Goal: Task Accomplishment & Management: Manage account settings

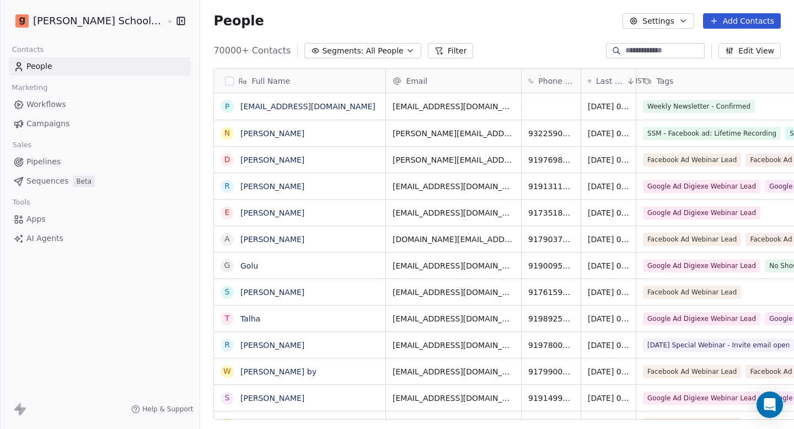
scroll to position [369, 623]
click at [45, 126] on span "Campaigns" at bounding box center [47, 124] width 43 height 12
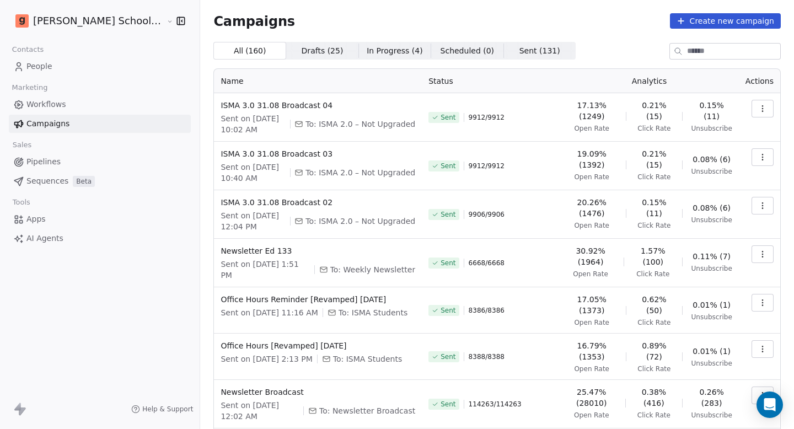
scroll to position [172, 0]
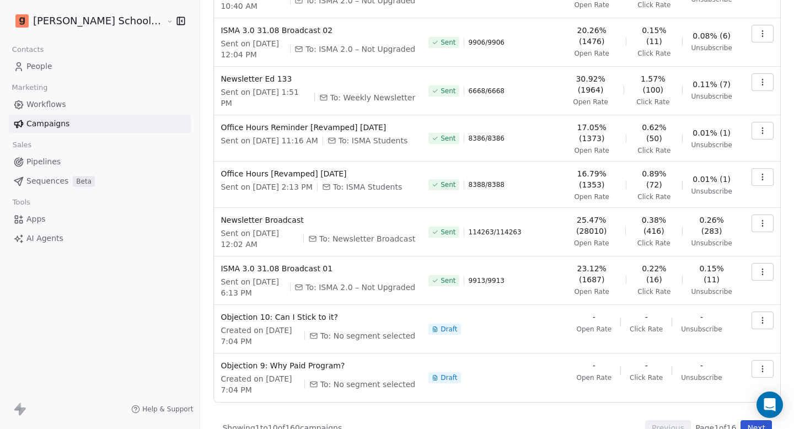
click at [742, 420] on button "Next" at bounding box center [755, 427] width 31 height 15
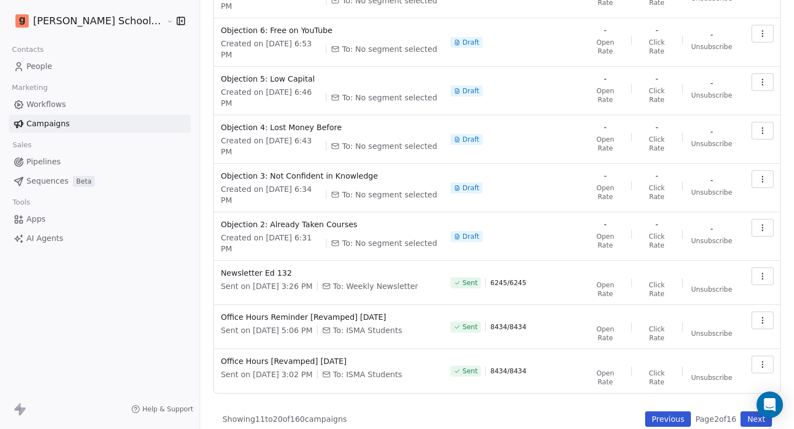
click at [742, 415] on button "Next" at bounding box center [755, 418] width 31 height 15
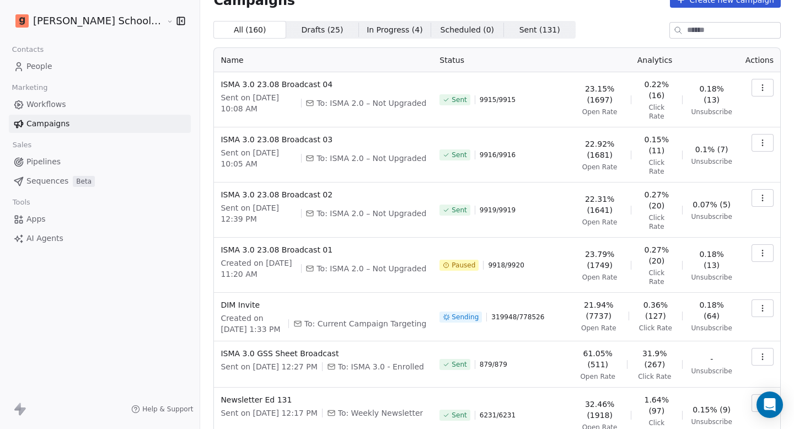
scroll to position [0, 0]
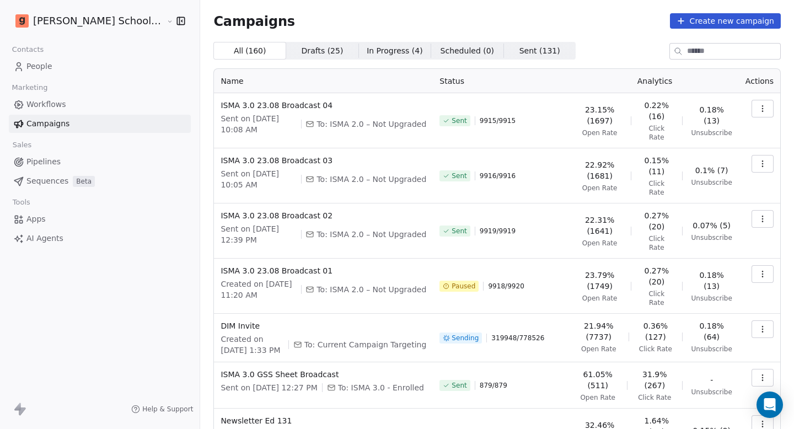
click at [77, 60] on link "People" at bounding box center [100, 66] width 182 height 18
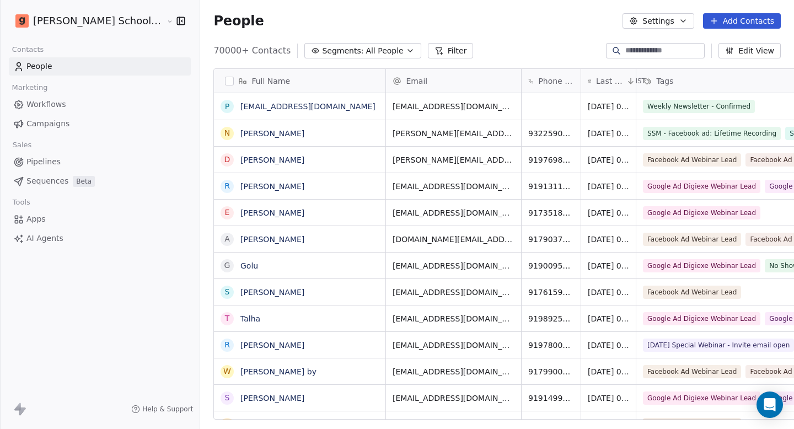
scroll to position [369, 623]
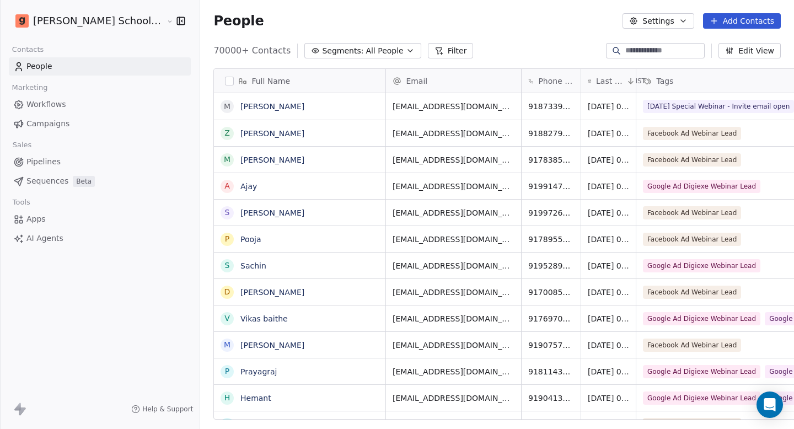
click at [635, 55] on input at bounding box center [663, 50] width 77 height 11
click at [563, 33] on div "People Settings Add Contacts" at bounding box center [497, 21] width 594 height 42
click at [639, 51] on input at bounding box center [663, 50] width 77 height 11
click at [657, 22] on button "Settings" at bounding box center [657, 20] width 71 height 15
click at [664, 79] on span "Import" at bounding box center [663, 80] width 25 height 12
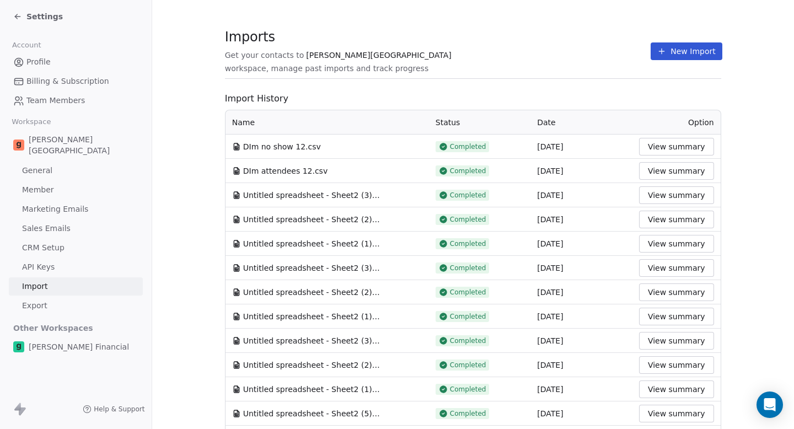
click at [675, 56] on button "New Import" at bounding box center [686, 51] width 71 height 18
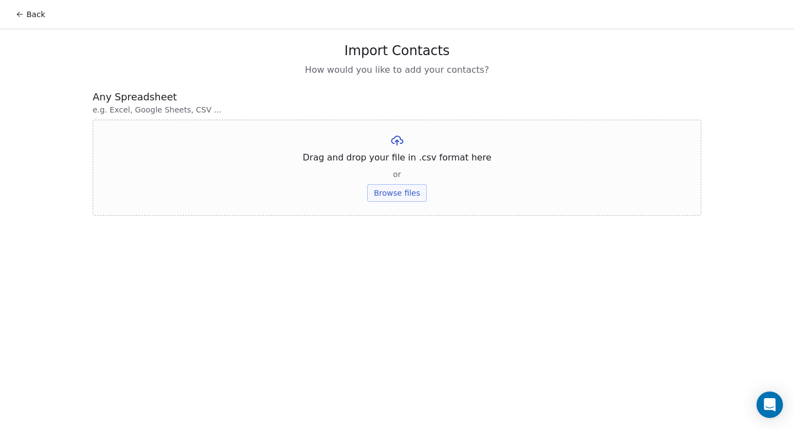
click at [406, 192] on button "Browse files" at bounding box center [397, 193] width 60 height 18
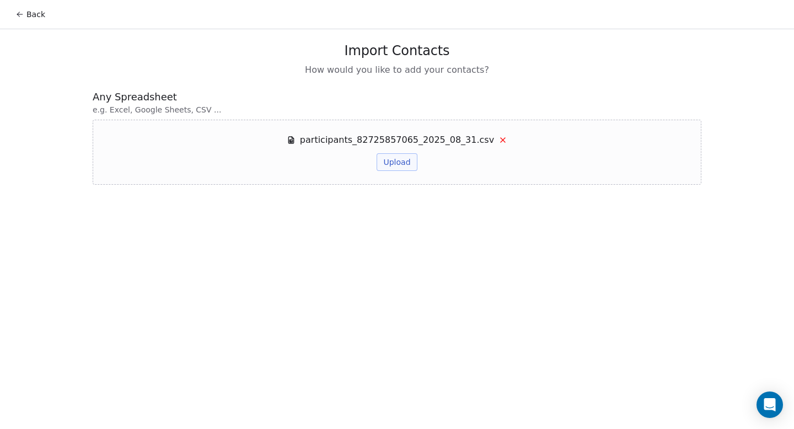
click at [391, 157] on button "Upload" at bounding box center [397, 162] width 40 height 18
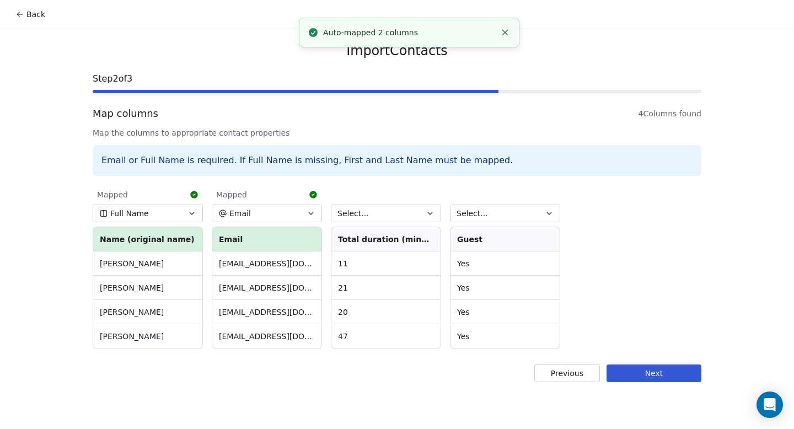
click at [178, 210] on button "Full Name" at bounding box center [148, 214] width 110 height 18
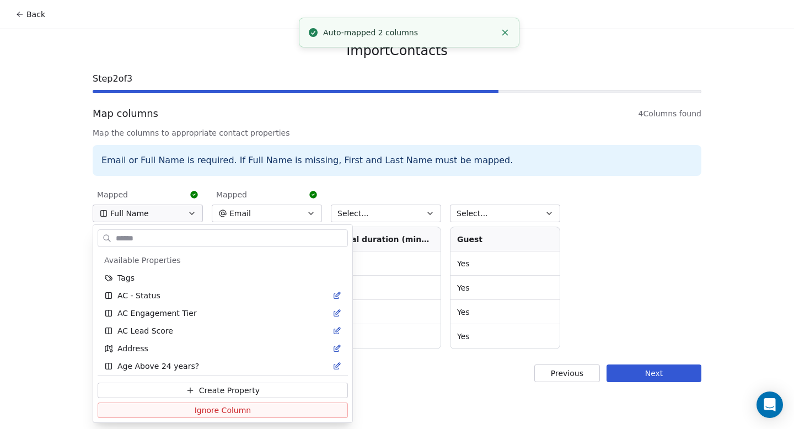
scroll to position [603, 0]
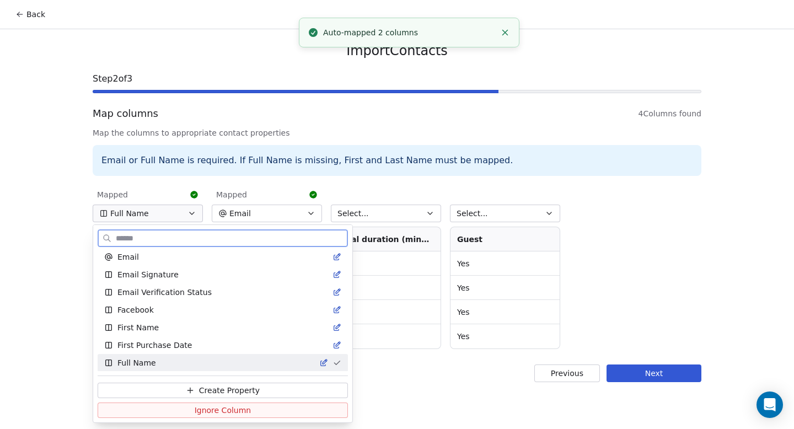
click at [195, 408] on span "Ignore Column" at bounding box center [223, 410] width 57 height 11
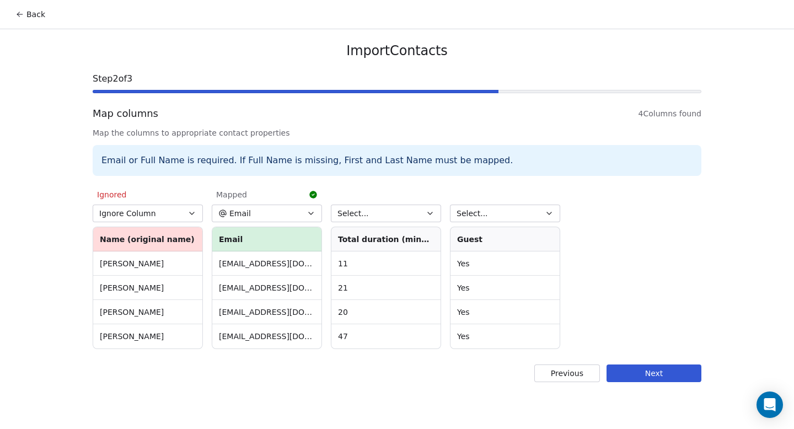
click at [669, 377] on button "Next" at bounding box center [653, 373] width 95 height 18
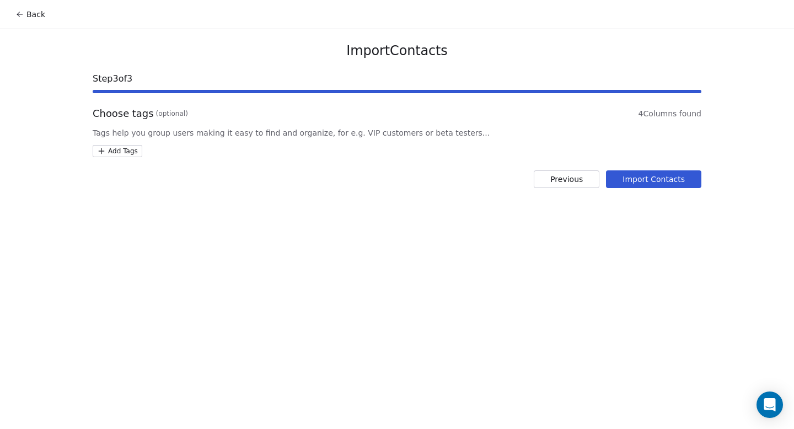
click at [127, 150] on html "Back Import Contacts Step 3 of 3 Choose tags (optional) 4 Columns found Tags he…" at bounding box center [397, 214] width 794 height 429
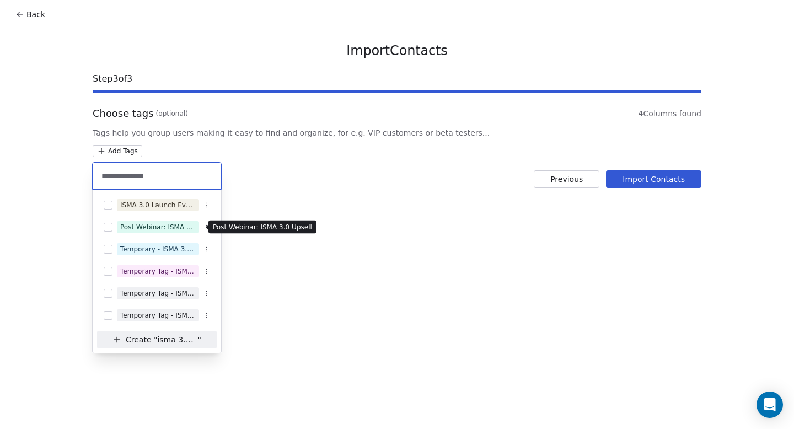
scroll to position [0, 0]
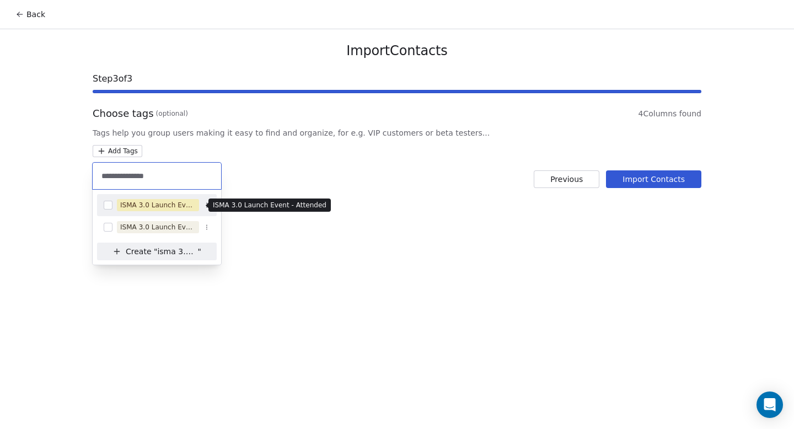
type input "**********"
click at [174, 206] on div "ISMA 3.0 Launch Event - Attended" at bounding box center [158, 205] width 76 height 10
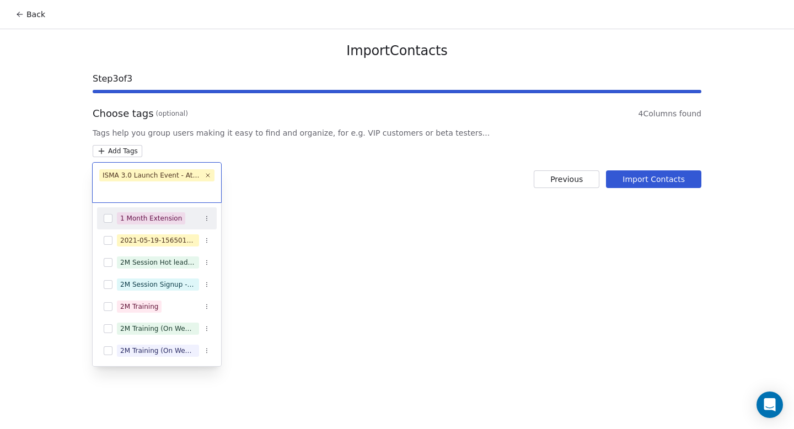
click at [321, 230] on html "Back Import Contacts Step 3 of 3 Choose tags (optional) 4 Columns found Tags he…" at bounding box center [397, 214] width 794 height 429
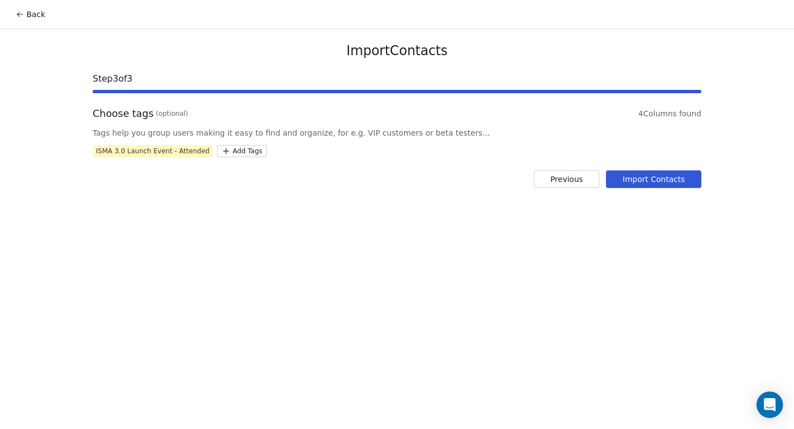
click at [662, 184] on button "Import Contacts" at bounding box center [653, 179] width 95 height 18
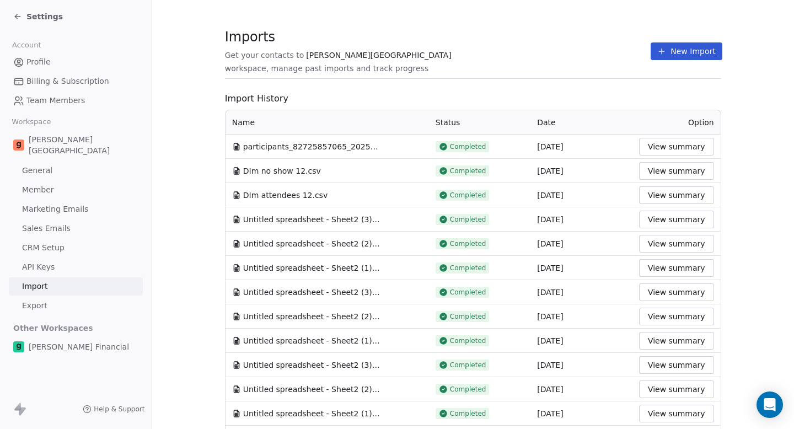
click at [28, 24] on div "Settings" at bounding box center [76, 16] width 152 height 33
click at [38, 12] on span "Settings" at bounding box center [44, 16] width 36 height 11
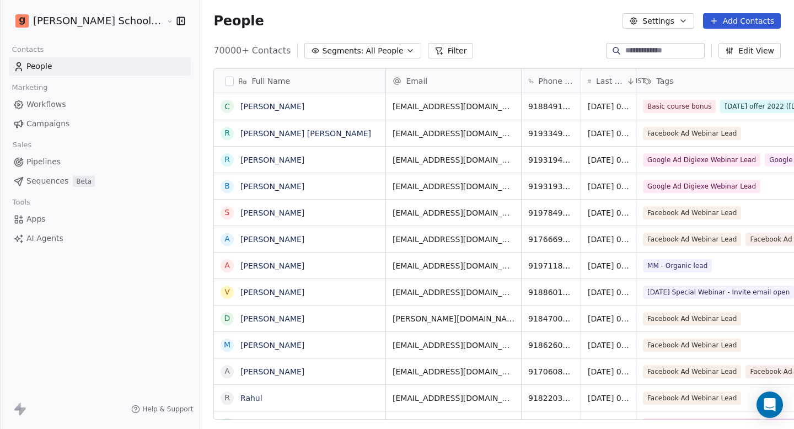
scroll to position [369, 623]
click at [661, 20] on button "Settings" at bounding box center [657, 20] width 71 height 15
click at [491, 51] on html "[PERSON_NAME] School of Finance LLP Contacts People Marketing Workflows Campaig…" at bounding box center [397, 214] width 794 height 429
click at [428, 57] on button "Filter" at bounding box center [451, 50] width 46 height 15
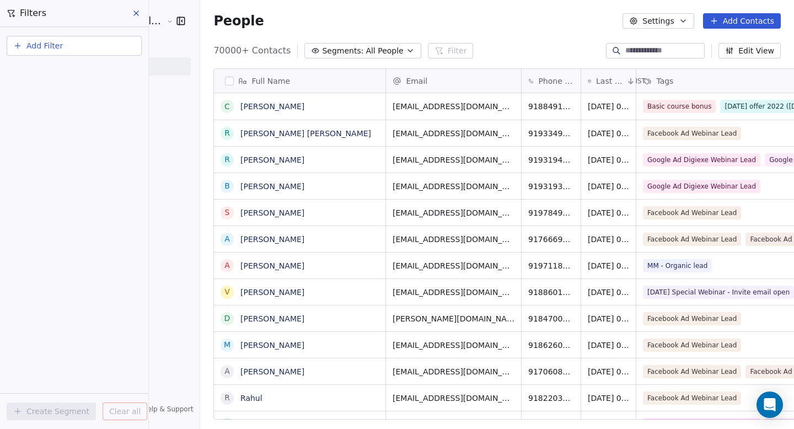
click at [52, 44] on span "Add Filter" at bounding box center [44, 46] width 36 height 12
click at [61, 72] on span "Contact properties" at bounding box center [54, 72] width 72 height 12
type input "***"
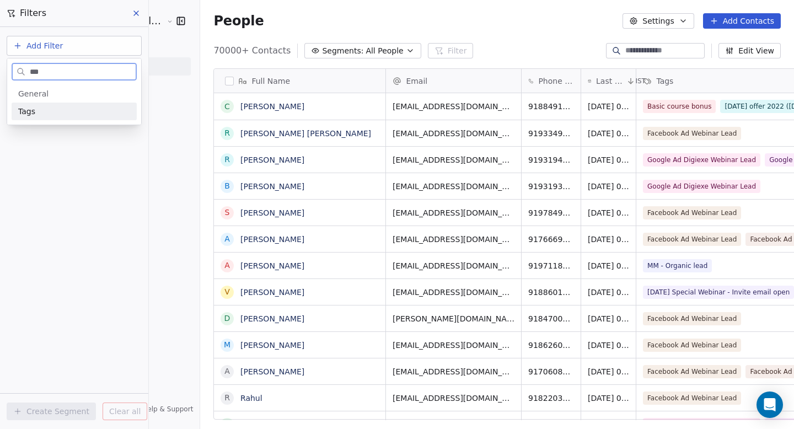
click at [50, 118] on div "Tags" at bounding box center [74, 112] width 125 height 18
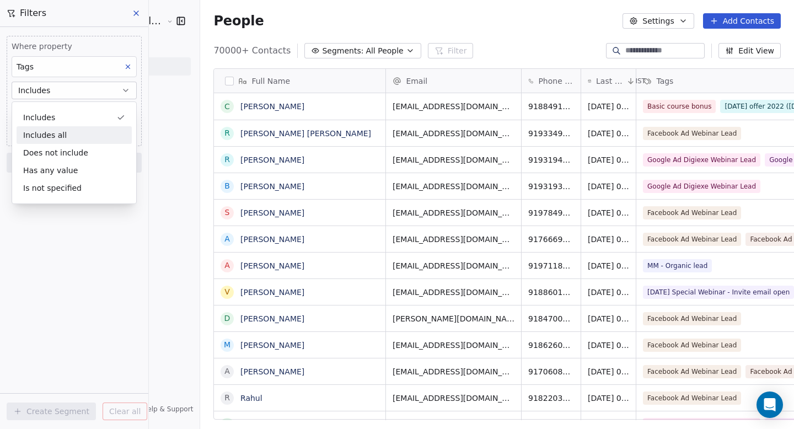
click at [84, 127] on div "Includes all" at bounding box center [74, 135] width 115 height 18
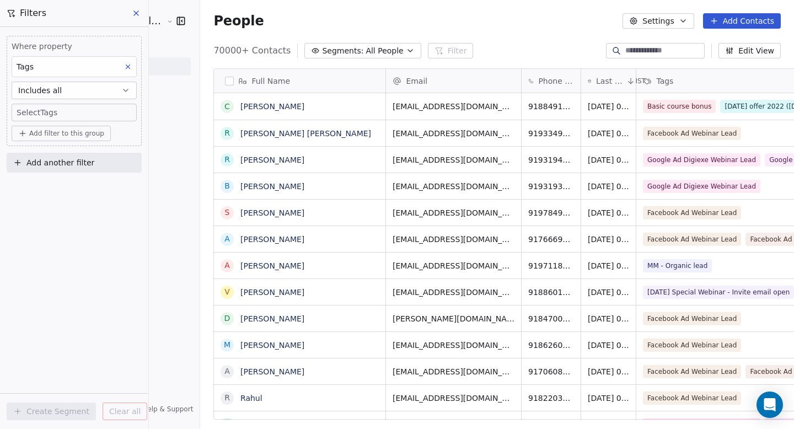
click at [92, 93] on button "Includes all" at bounding box center [74, 91] width 125 height 18
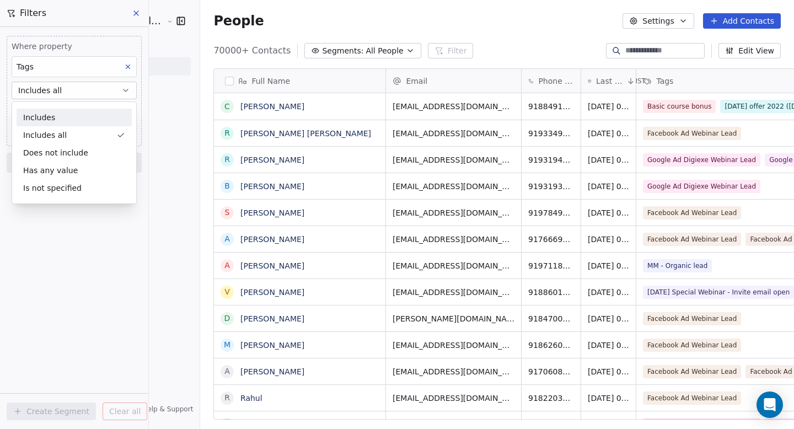
click at [73, 116] on div "Includes" at bounding box center [74, 118] width 115 height 18
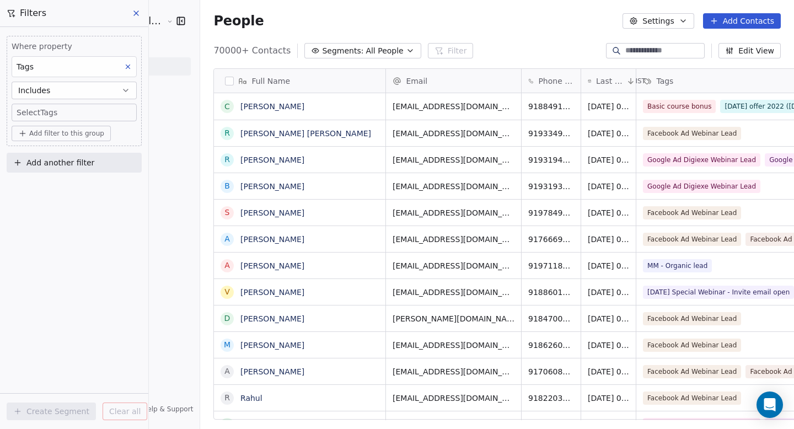
click at [62, 109] on body "[PERSON_NAME] School of Finance LLP Contacts People Marketing Workflows Campaig…" at bounding box center [397, 214] width 794 height 429
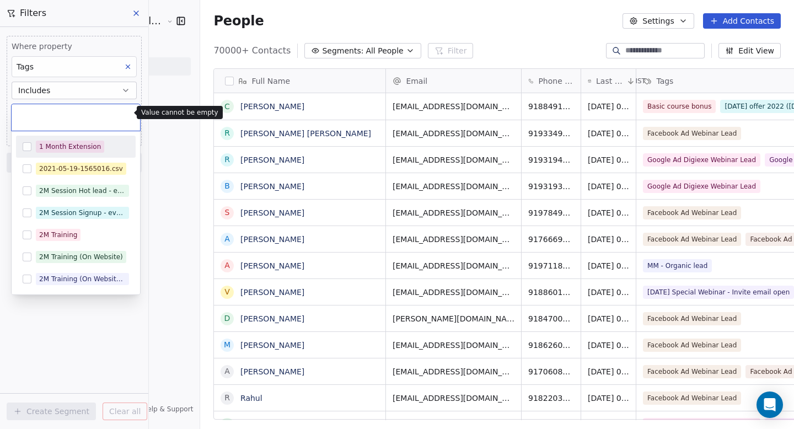
click at [77, 93] on html "[PERSON_NAME] School of Finance LLP Contacts People Marketing Workflows Campaig…" at bounding box center [397, 214] width 794 height 429
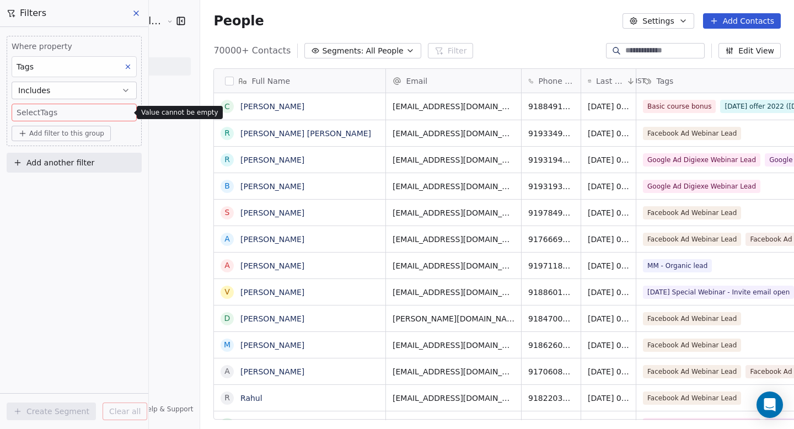
click at [77, 93] on button "Includes" at bounding box center [74, 91] width 125 height 18
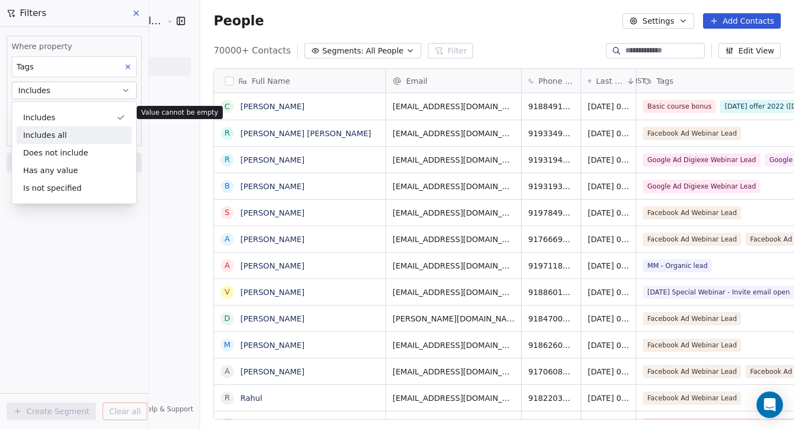
click at [61, 130] on div "Includes all" at bounding box center [74, 135] width 115 height 18
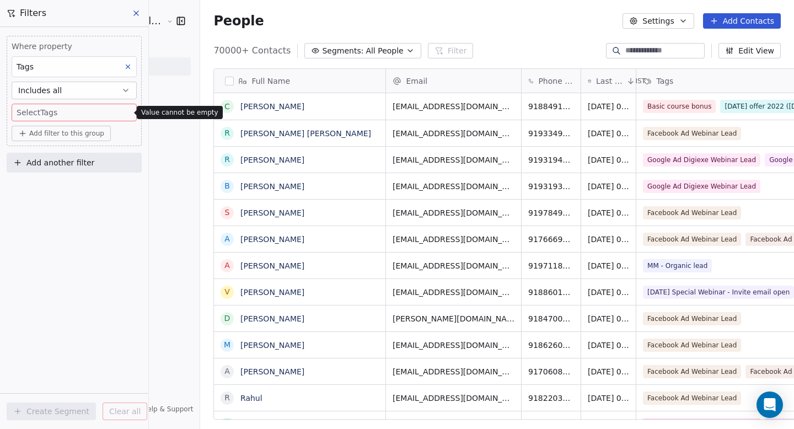
click at [71, 113] on body "[PERSON_NAME] School of Finance LLP Contacts People Marketing Workflows Campaig…" at bounding box center [397, 214] width 794 height 429
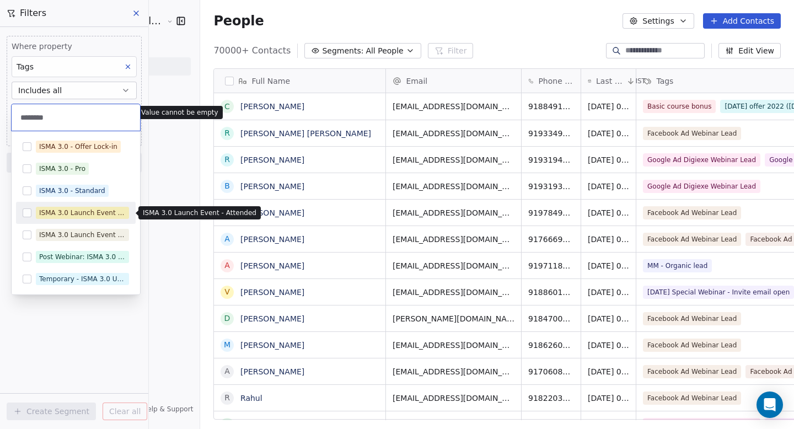
type input "********"
click at [65, 216] on div "ISMA 3.0 Launch Event - Attended" at bounding box center [82, 213] width 87 height 10
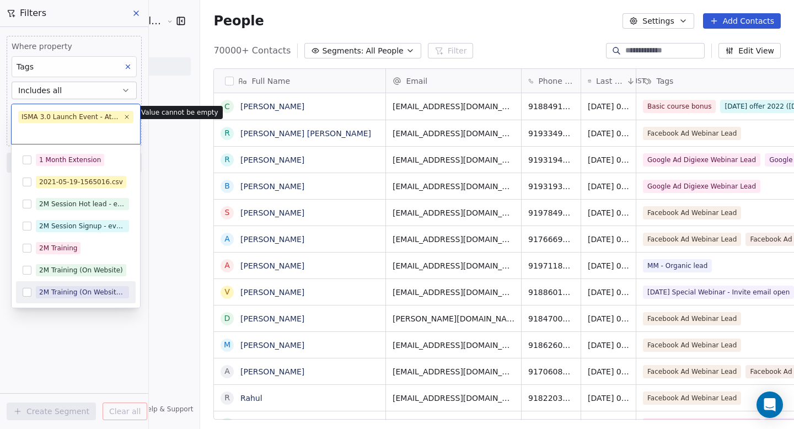
click at [41, 323] on html "[PERSON_NAME] School of Finance LLP Contacts People Marketing Workflows Campaig…" at bounding box center [397, 214] width 794 height 429
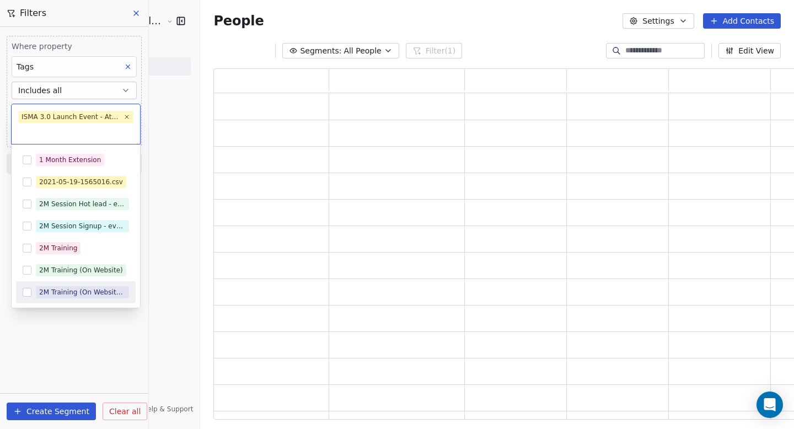
scroll to position [343, 597]
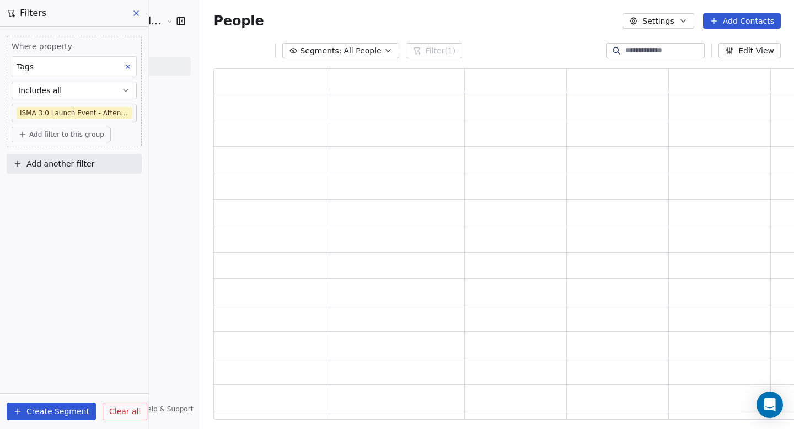
click at [55, 135] on span "Add filter to this group" at bounding box center [66, 134] width 75 height 9
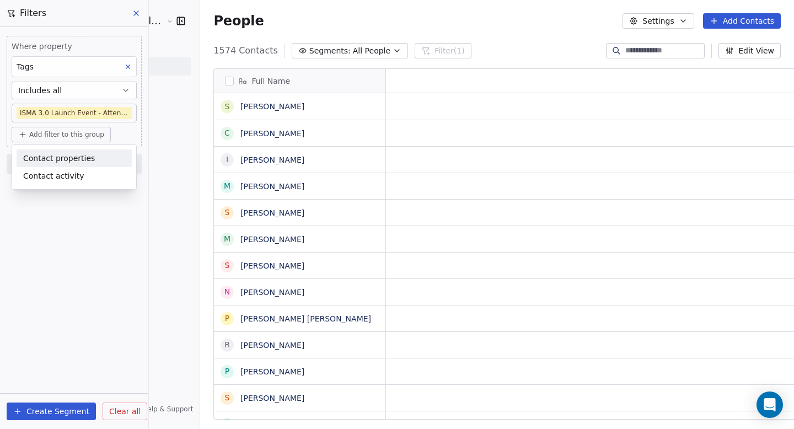
scroll to position [369, 623]
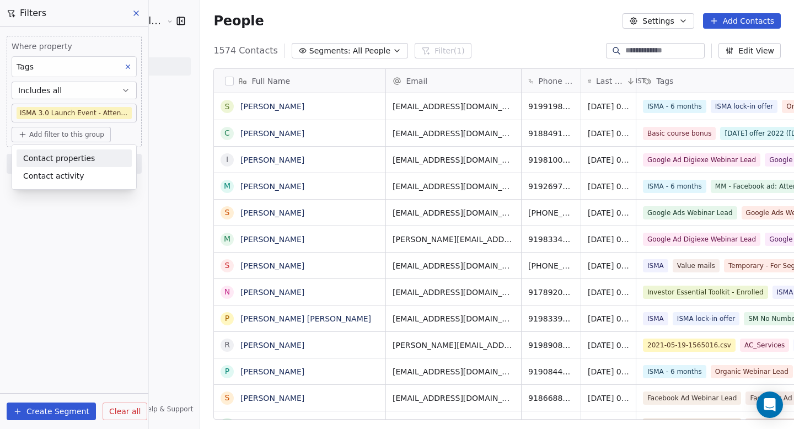
click at [57, 161] on span "Contact properties" at bounding box center [59, 159] width 72 height 12
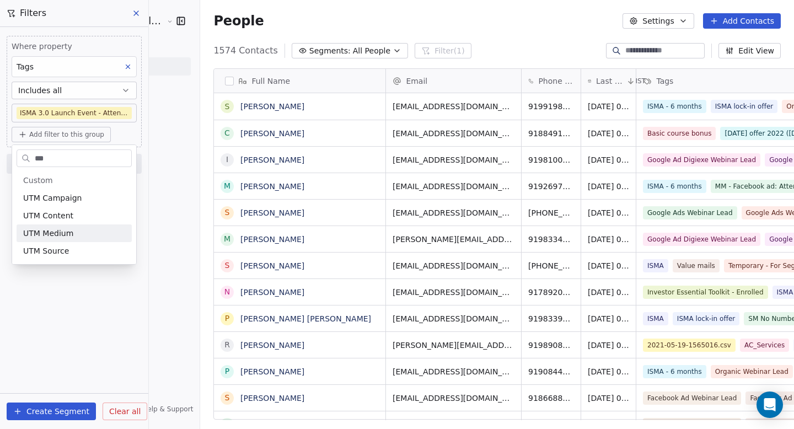
type input "***"
click at [75, 230] on div "UTM Medium" at bounding box center [74, 233] width 102 height 11
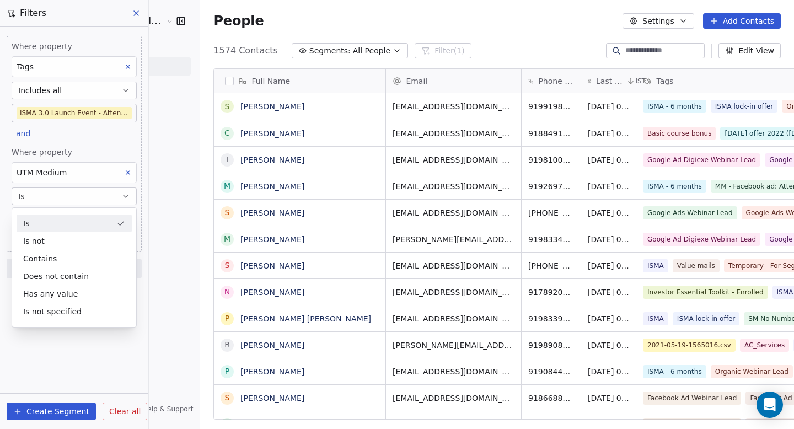
click at [56, 225] on div "Is" at bounding box center [74, 223] width 115 height 18
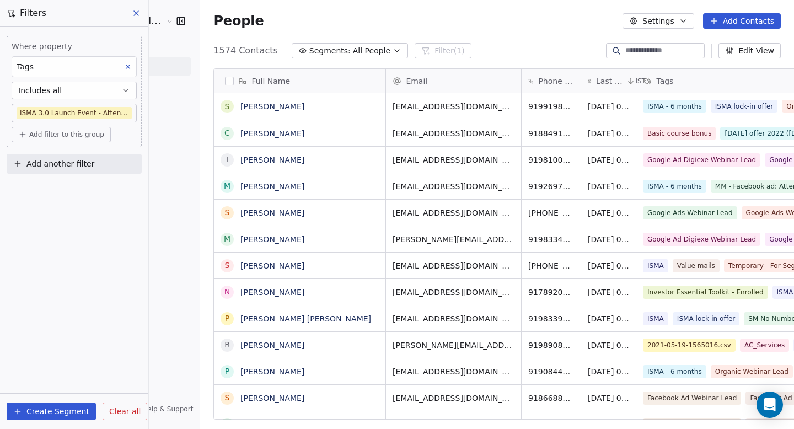
click at [60, 138] on span "Add filter to this group" at bounding box center [66, 134] width 75 height 9
click at [61, 159] on span "Contact properties" at bounding box center [59, 159] width 72 height 12
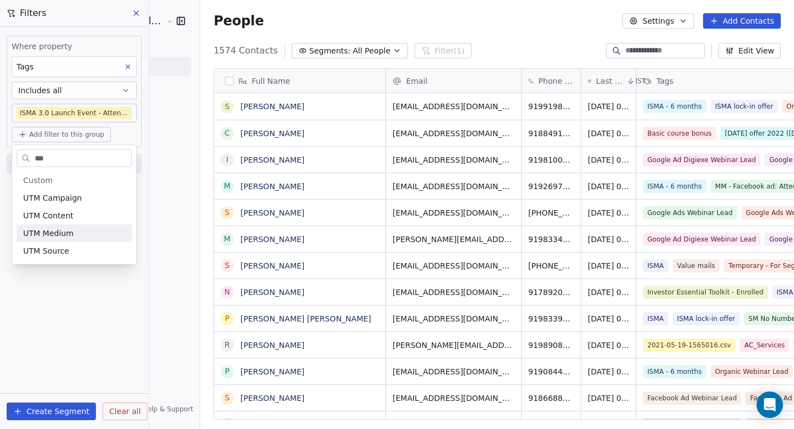
type input "***"
click at [54, 229] on span "UTM Medium" at bounding box center [48, 233] width 50 height 11
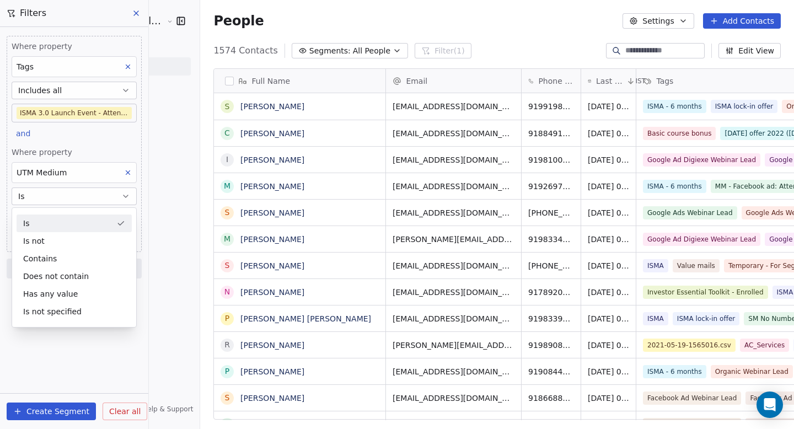
click at [144, 206] on div "Where property Tags Includes all ISMA 3.0 Launch Event - Attended and Where pro…" at bounding box center [74, 155] width 148 height 256
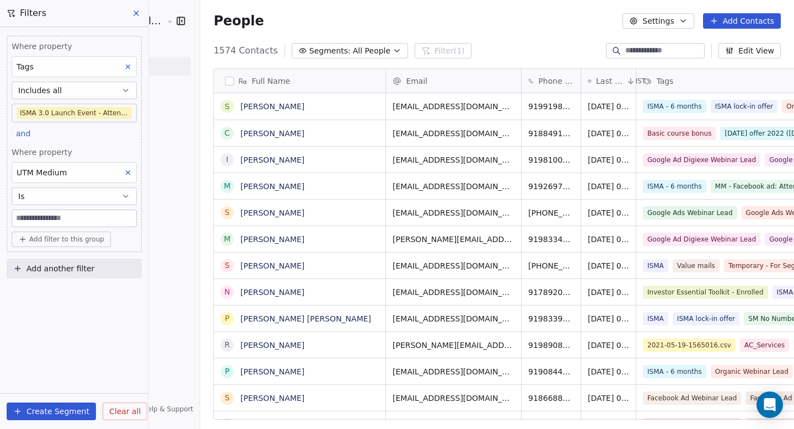
click at [82, 211] on input at bounding box center [74, 218] width 124 height 17
type input "*****"
click at [106, 348] on div "Where property Tags Includes all ISMA 3.0 Launch Event - Attended and Where pro…" at bounding box center [74, 228] width 148 height 402
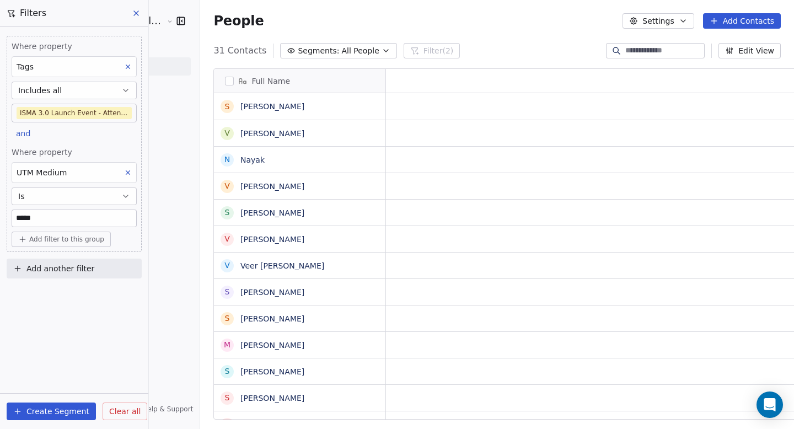
scroll to position [9, 9]
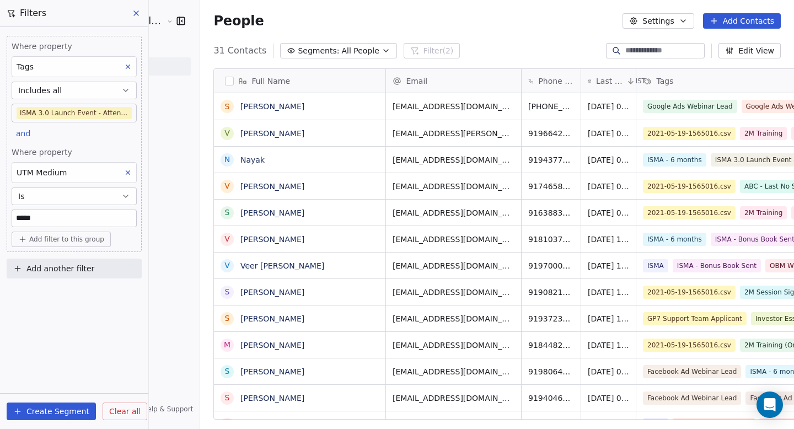
click at [130, 111] on body "[PERSON_NAME] School of Finance LLP Contacts People Marketing Workflows Campaig…" at bounding box center [397, 214] width 794 height 429
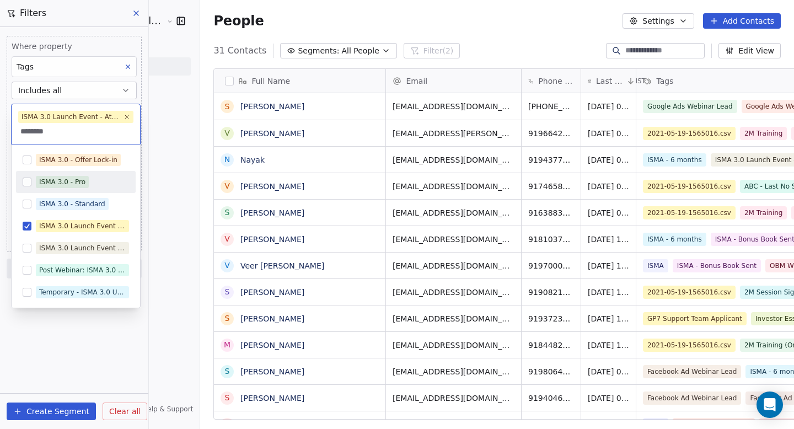
type input "********"
click at [56, 180] on div "ISMA 3.0 - Pro" at bounding box center [62, 182] width 46 height 10
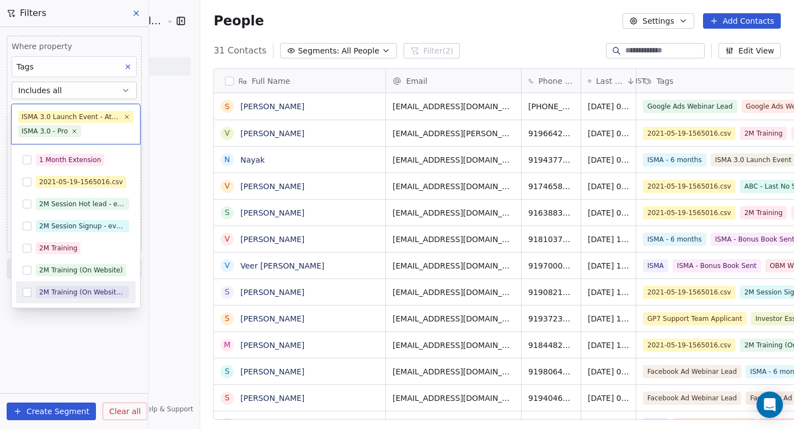
click at [63, 367] on html "[PERSON_NAME] School of Finance LLP Contacts People Marketing Workflows Campaig…" at bounding box center [397, 214] width 794 height 429
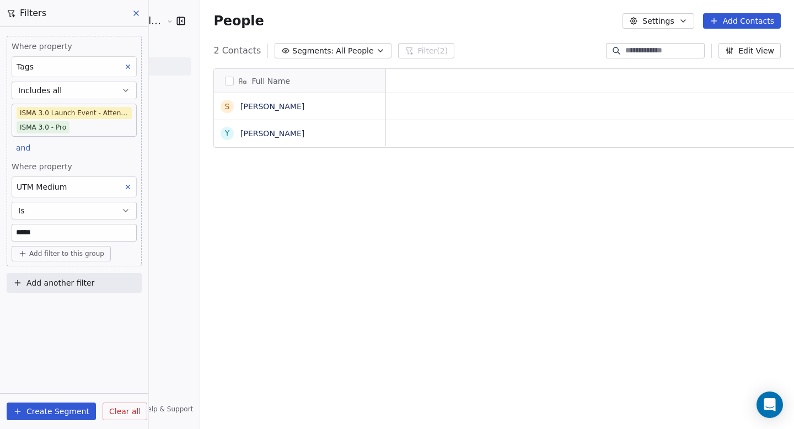
scroll to position [369, 623]
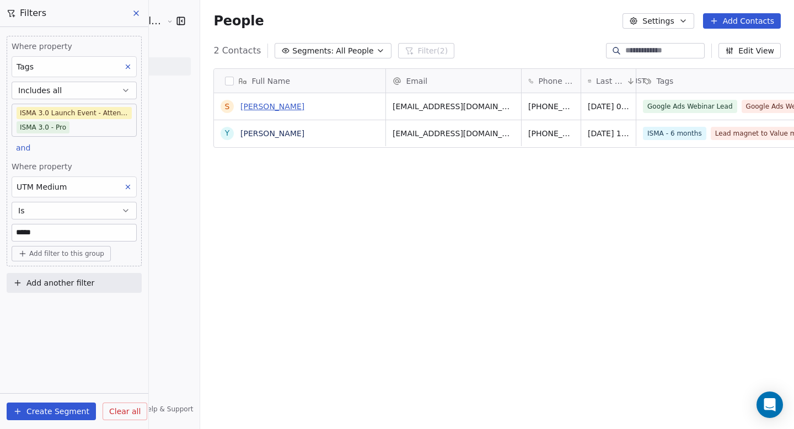
click at [244, 105] on link "[PERSON_NAME]" at bounding box center [272, 106] width 64 height 9
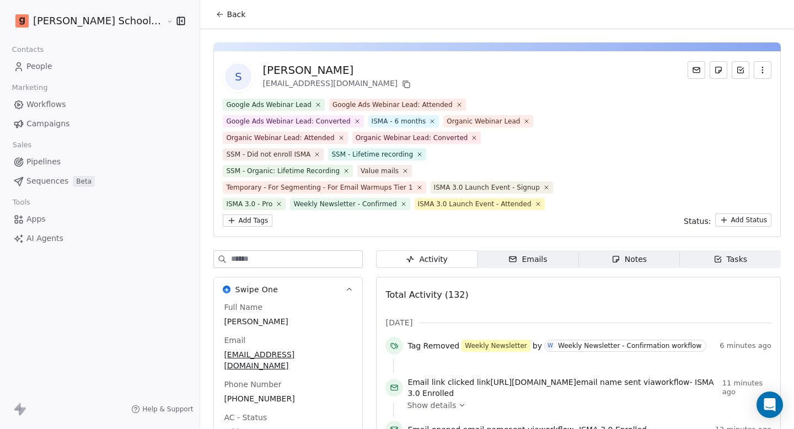
click at [267, 257] on input at bounding box center [296, 259] width 131 height 17
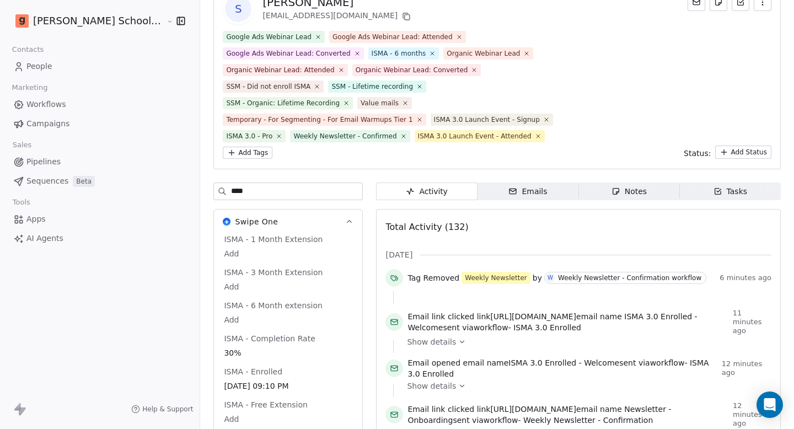
scroll to position [121, 0]
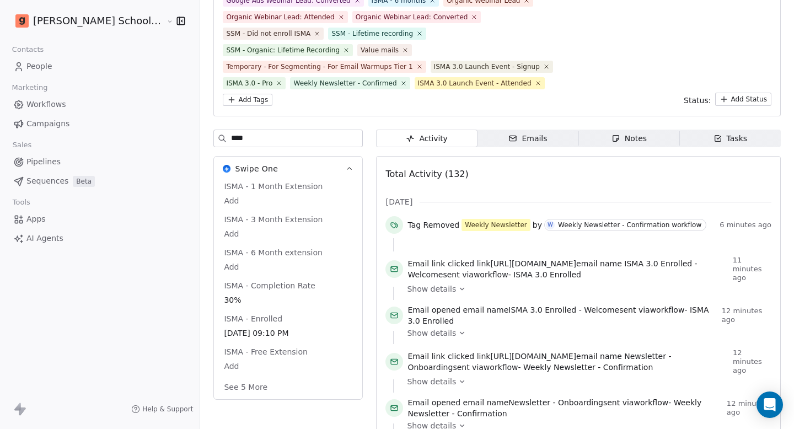
type input "****"
click at [226, 388] on button "See 5 More" at bounding box center [245, 387] width 57 height 20
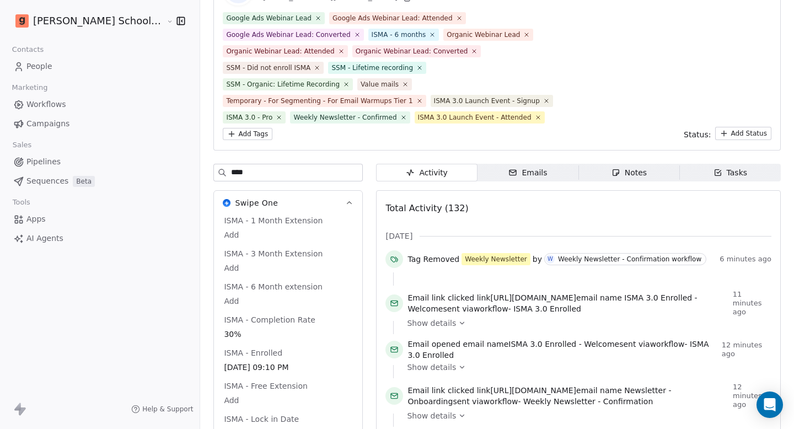
scroll to position [0, 0]
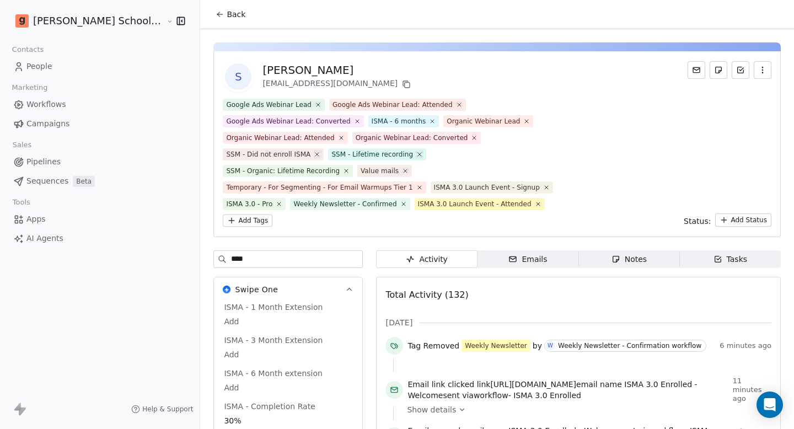
click at [227, 15] on span "Back" at bounding box center [236, 14] width 19 height 11
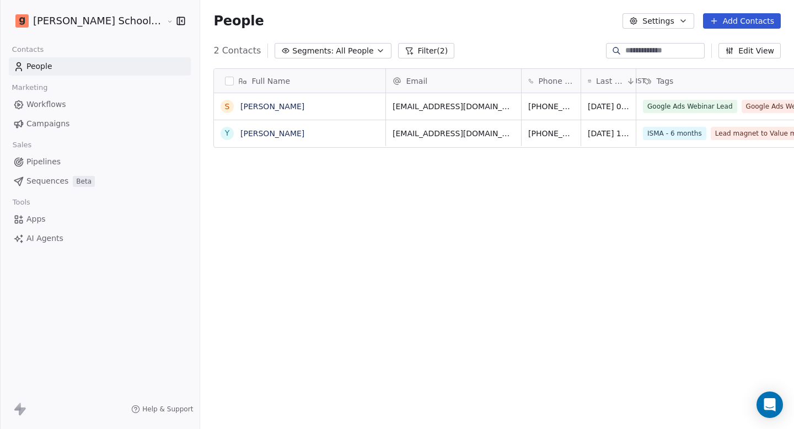
scroll to position [369, 623]
click at [240, 109] on link "[PERSON_NAME]" at bounding box center [272, 106] width 64 height 9
